Goal: Task Accomplishment & Management: Manage account settings

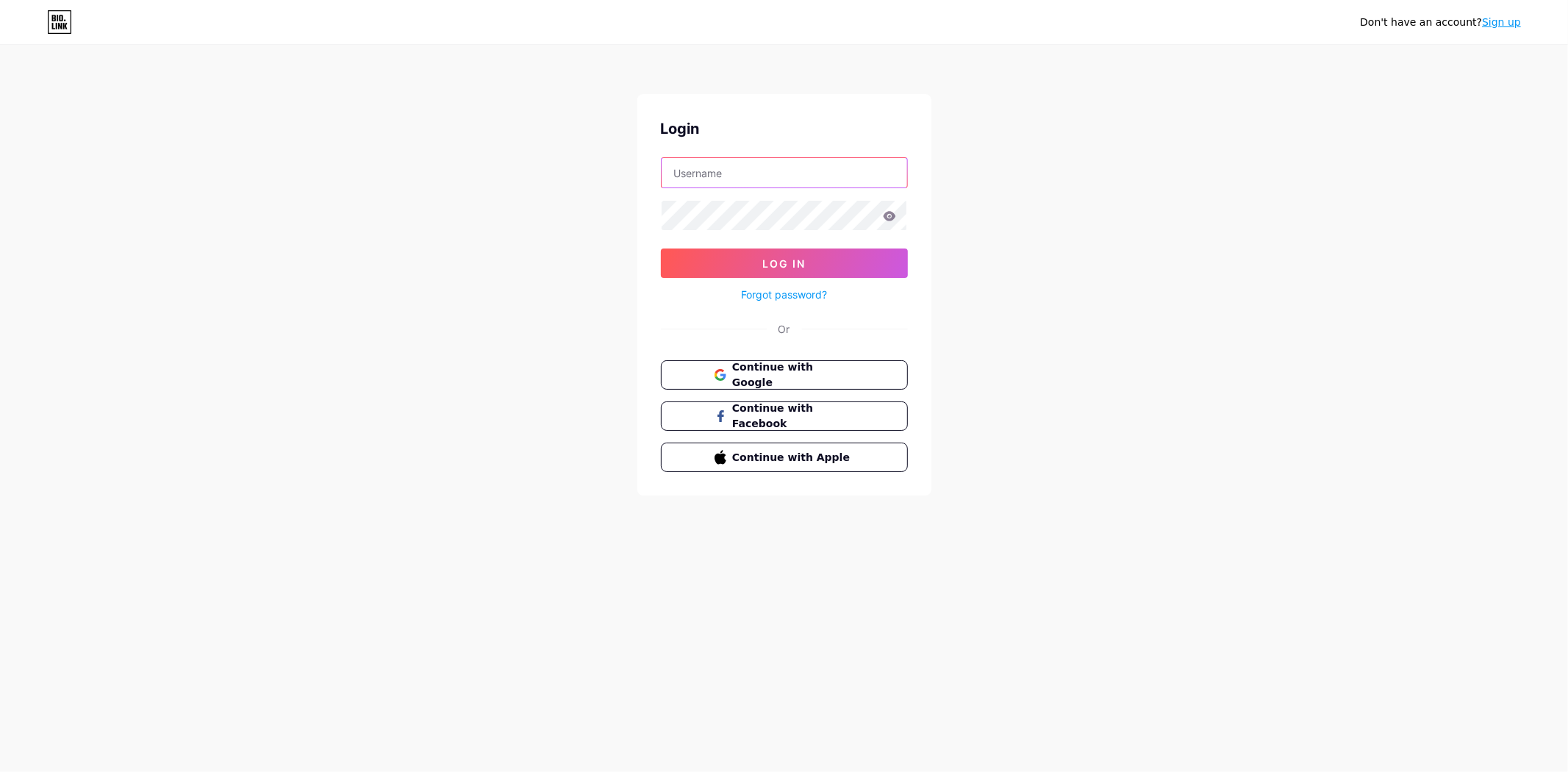
click at [737, 172] on input "text" at bounding box center [784, 172] width 245 height 29
paste input "[PERSON_NAME][EMAIL_ADDRESS][PERSON_NAME][DOMAIN_NAME]"
type input "[PERSON_NAME][EMAIL_ADDRESS][PERSON_NAME][DOMAIN_NAME]"
click at [762, 263] on span "Log In" at bounding box center [784, 264] width 44 height 12
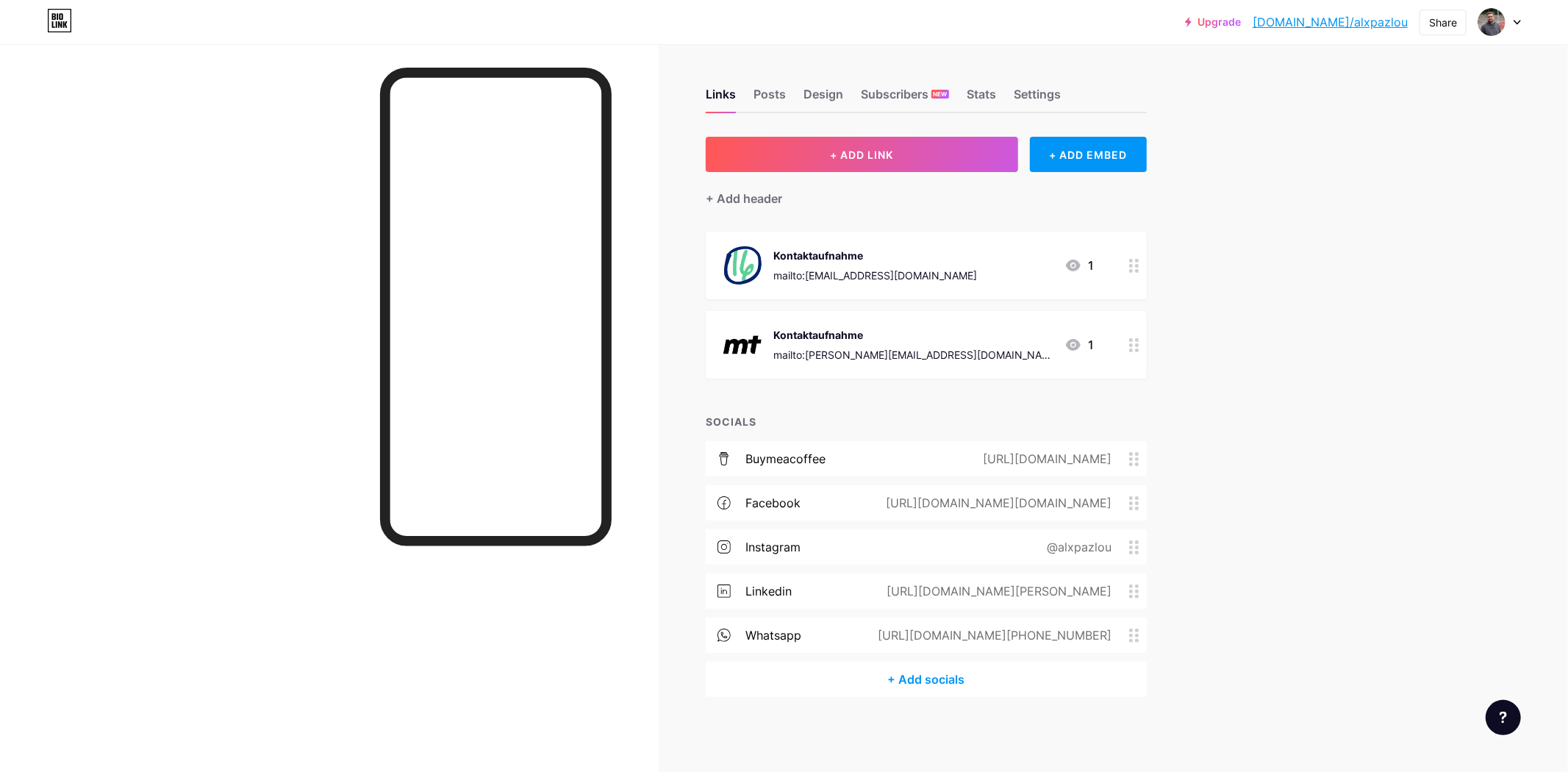
click at [1520, 20] on icon at bounding box center [1517, 22] width 8 height 5
click at [1384, 195] on li "Logout" at bounding box center [1429, 207] width 182 height 40
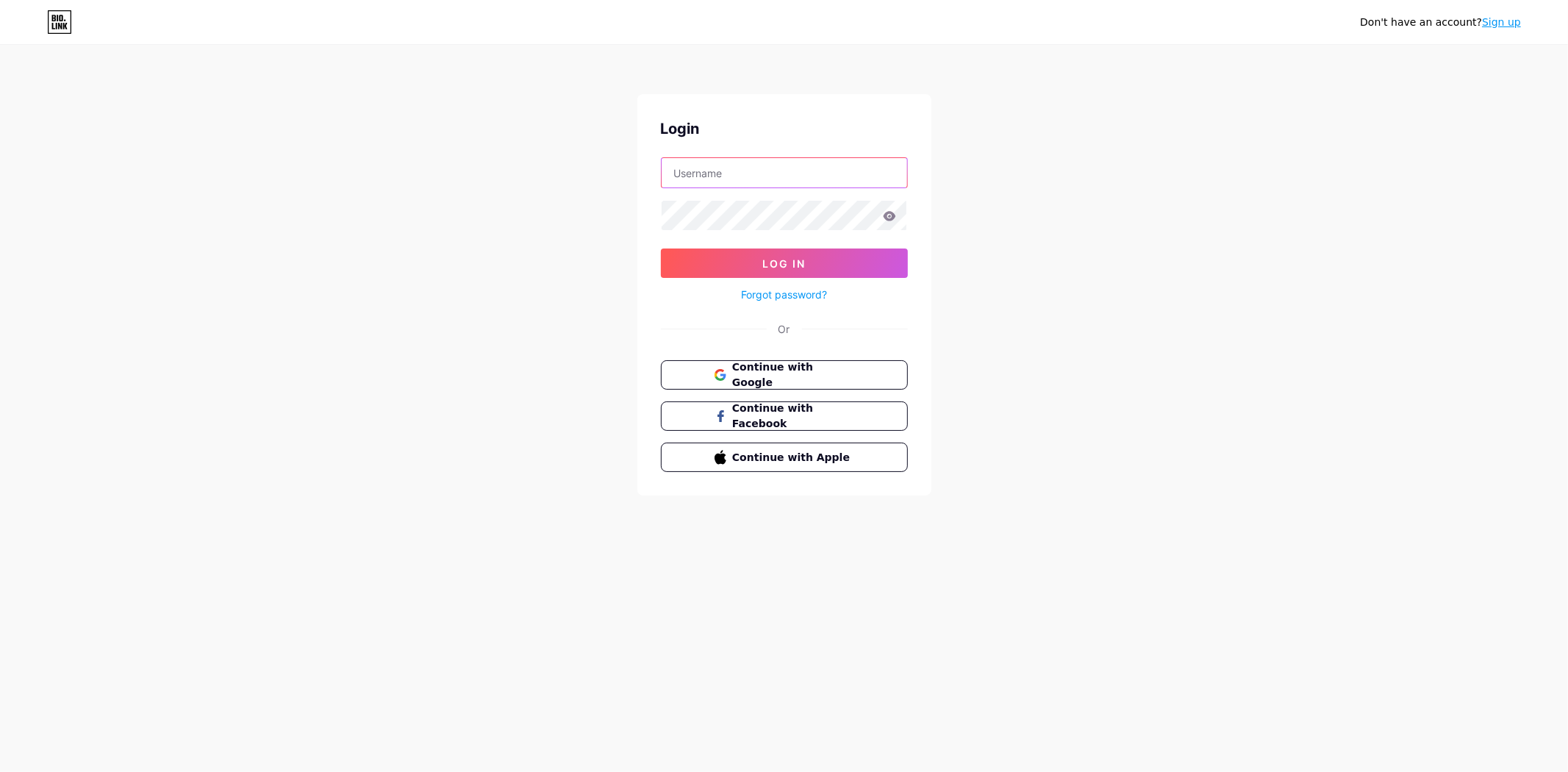
click at [777, 185] on input "text" at bounding box center [784, 172] width 245 height 29
paste input "[EMAIL_ADDRESS][DOMAIN_NAME]"
type input "[EMAIL_ADDRESS][DOMAIN_NAME]"
click at [775, 263] on span "Log In" at bounding box center [784, 264] width 44 height 12
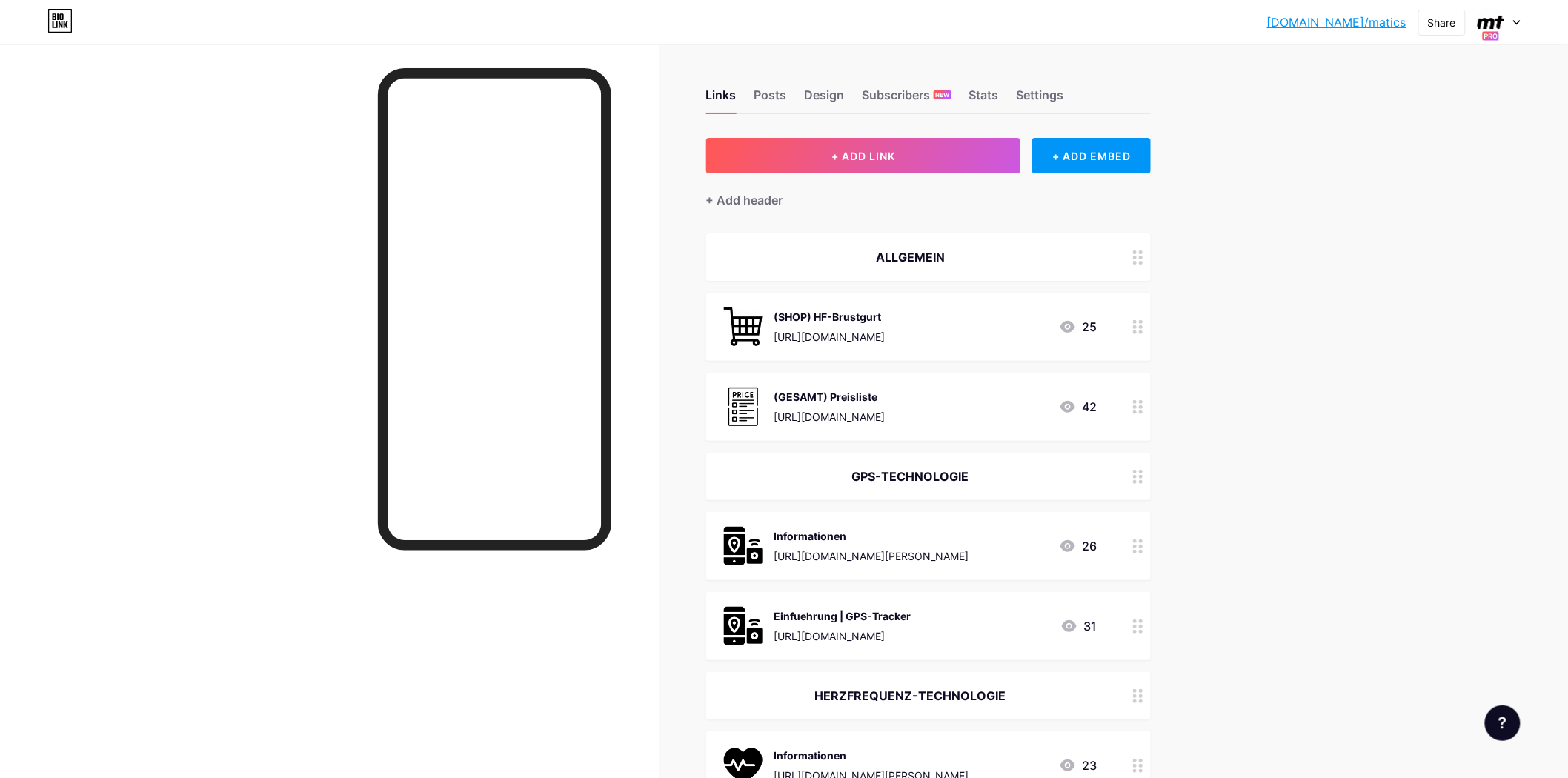
click at [1365, 26] on link "[DOMAIN_NAME]/matics" at bounding box center [1337, 22] width 139 height 18
